Goal: Communication & Community: Answer question/provide support

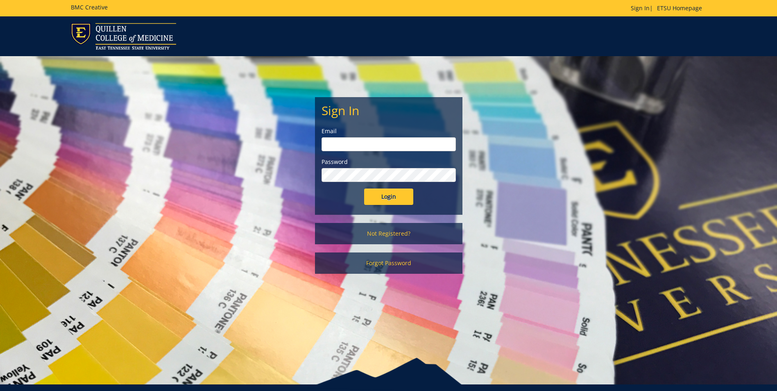
click at [384, 145] on input "email" at bounding box center [389, 144] width 134 height 14
type input "[EMAIL_ADDRESS][DOMAIN_NAME]"
click at [364, 188] on input "Login" at bounding box center [388, 196] width 49 height 16
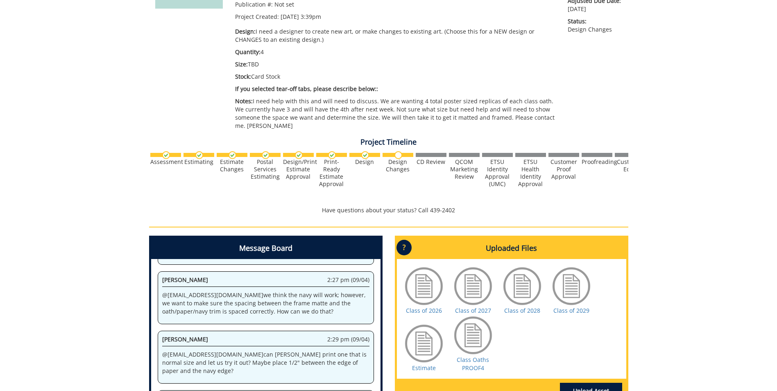
scroll to position [282, 0]
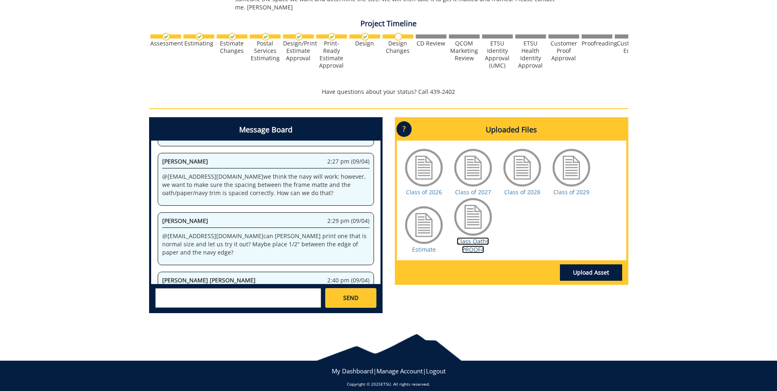
click at [477, 237] on link "Class Oaths PROOF4" at bounding box center [473, 245] width 32 height 16
click at [248, 293] on textarea at bounding box center [238, 298] width 166 height 20
type textarea "W"
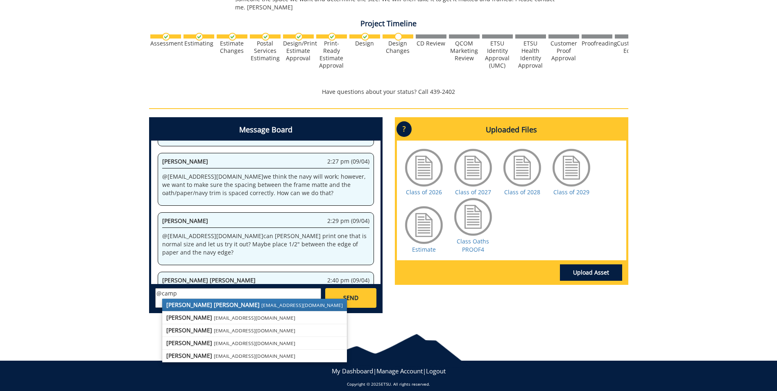
click at [261, 301] on small "[EMAIL_ADDRESS][DOMAIN_NAME]" at bounding box center [302, 304] width 82 height 7
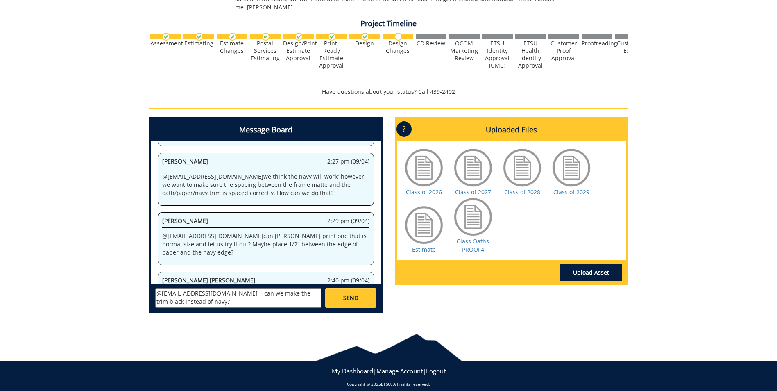
type textarea "@campbelltc@etsu.edu can we make the trim black instead of navy?"
click at [349, 294] on span "SEND" at bounding box center [350, 298] width 15 height 8
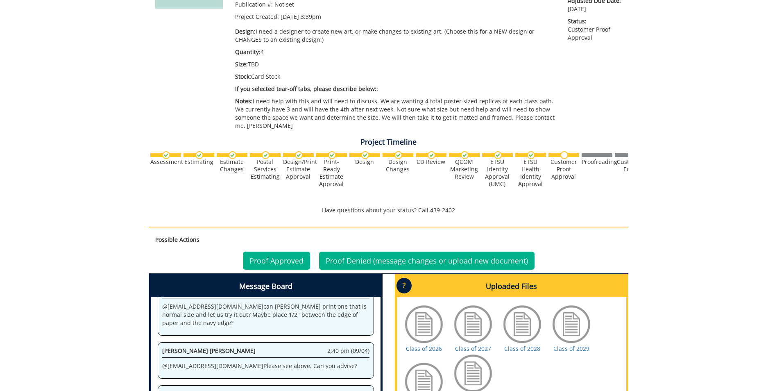
scroll to position [320, 0]
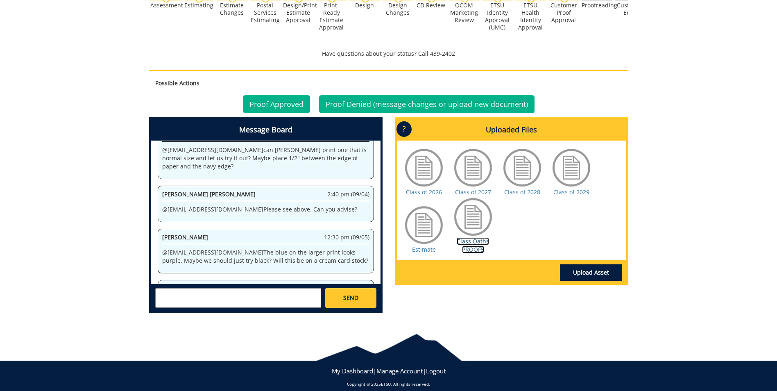
click at [479, 239] on link "Class Oaths PROOF5" at bounding box center [473, 245] width 32 height 16
click at [227, 288] on textarea at bounding box center [238, 298] width 166 height 20
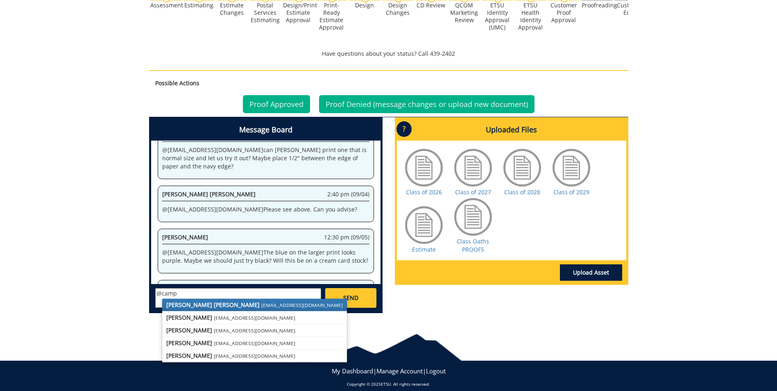
click at [210, 301] on strong "[PERSON_NAME] [PERSON_NAME]" at bounding box center [212, 305] width 93 height 8
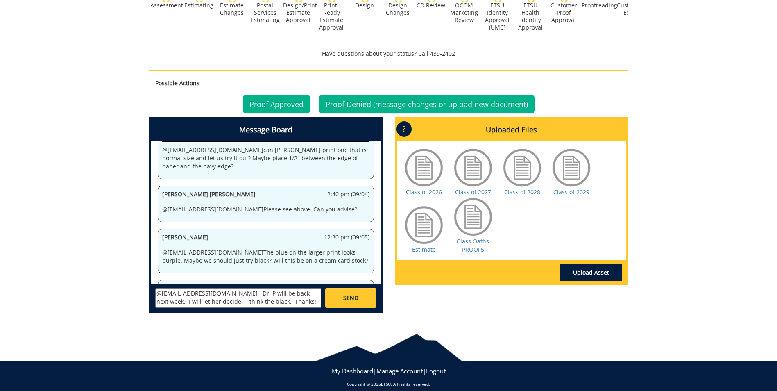
type textarea "@[EMAIL_ADDRESS][DOMAIN_NAME] Dr. P will be back next week. I will let her deci…"
click at [352, 294] on span "SEND" at bounding box center [350, 298] width 15 height 8
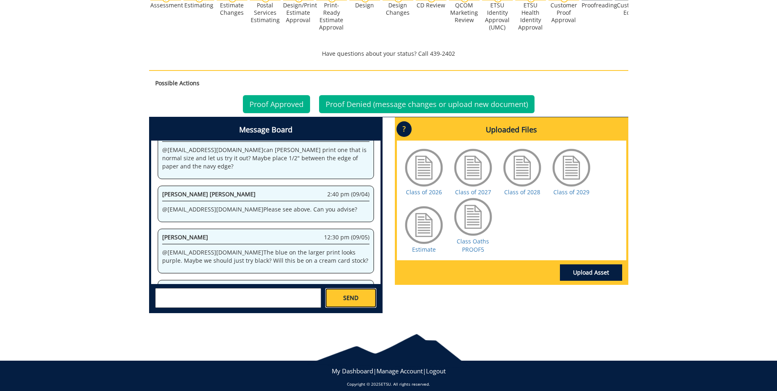
scroll to position [1618, 0]
